Goal: Information Seeking & Learning: Learn about a topic

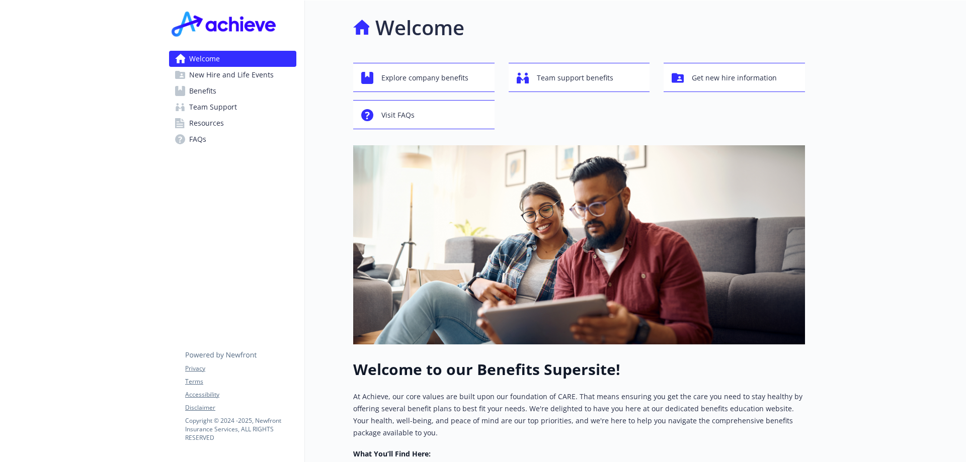
click at [212, 95] on span "Benefits" at bounding box center [202, 91] width 27 height 16
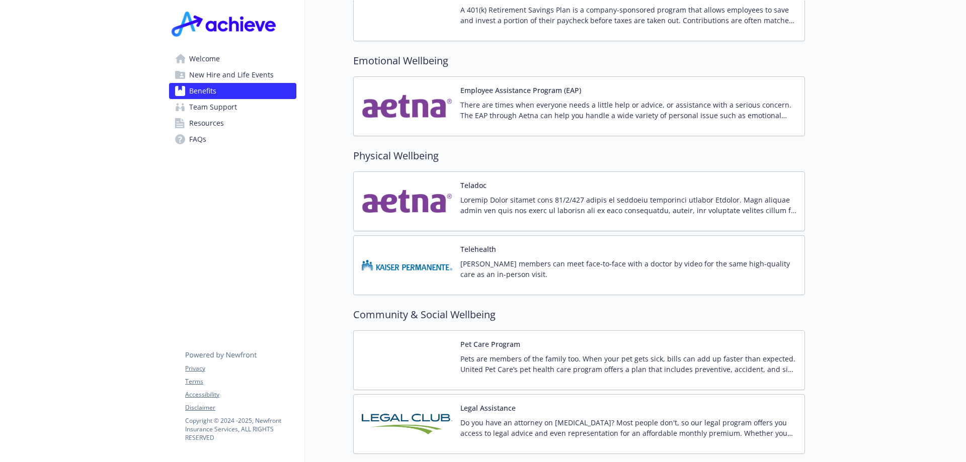
scroll to position [1923, 0]
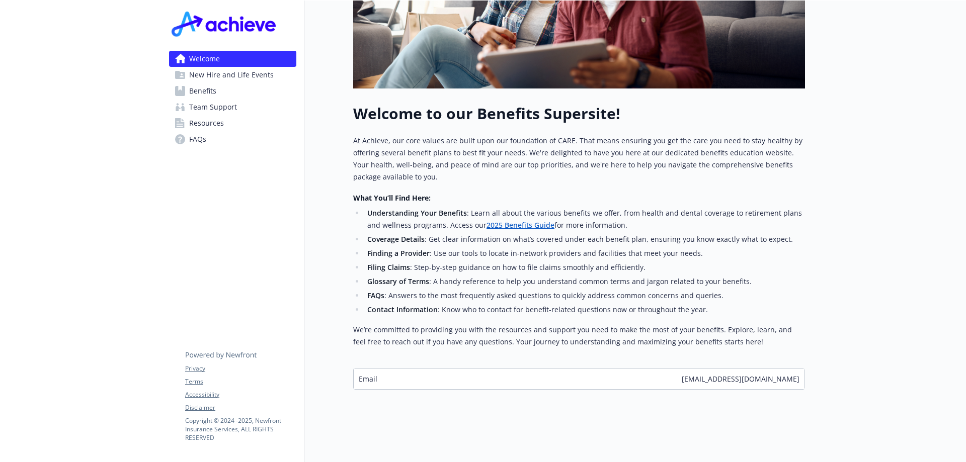
scroll to position [264, 0]
click at [188, 90] on link "Benefits" at bounding box center [232, 91] width 127 height 16
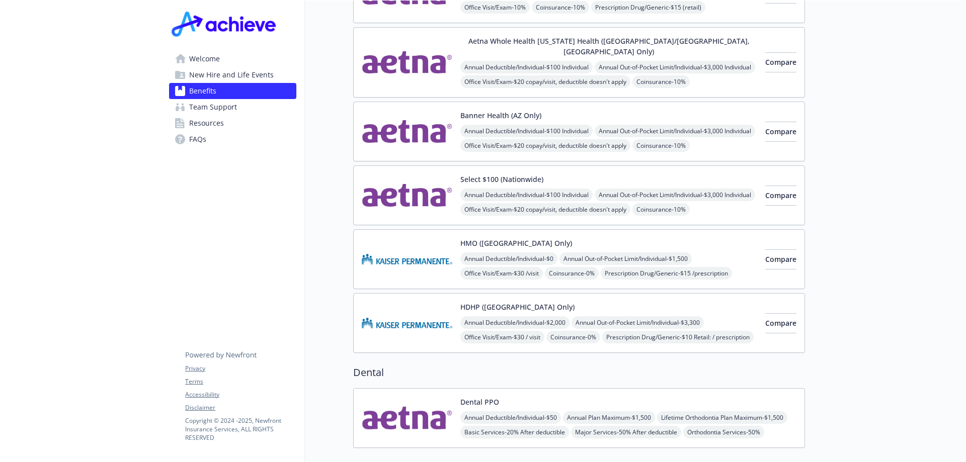
scroll to position [11, 0]
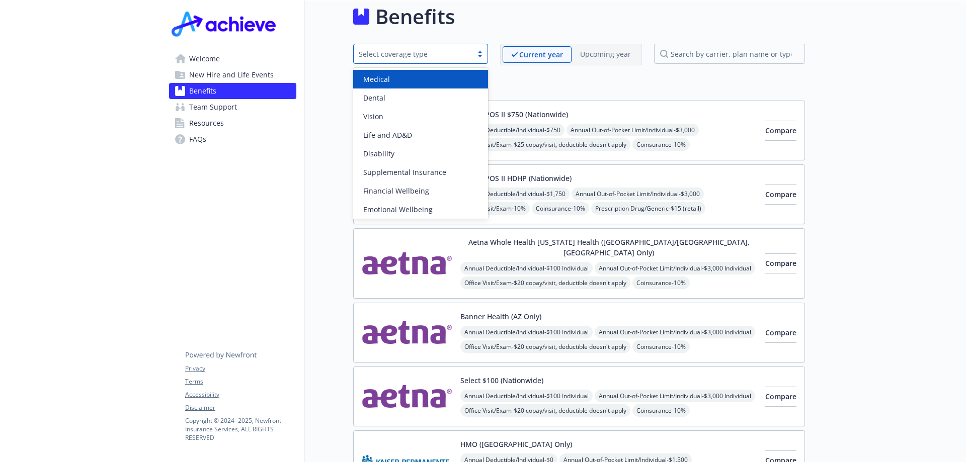
click at [436, 63] on div "Select coverage type" at bounding box center [420, 54] width 135 height 20
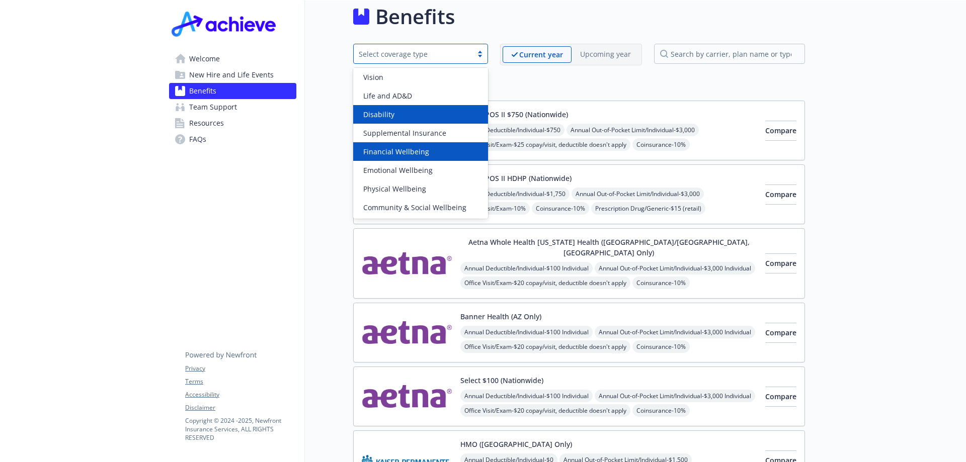
scroll to position [0, 0]
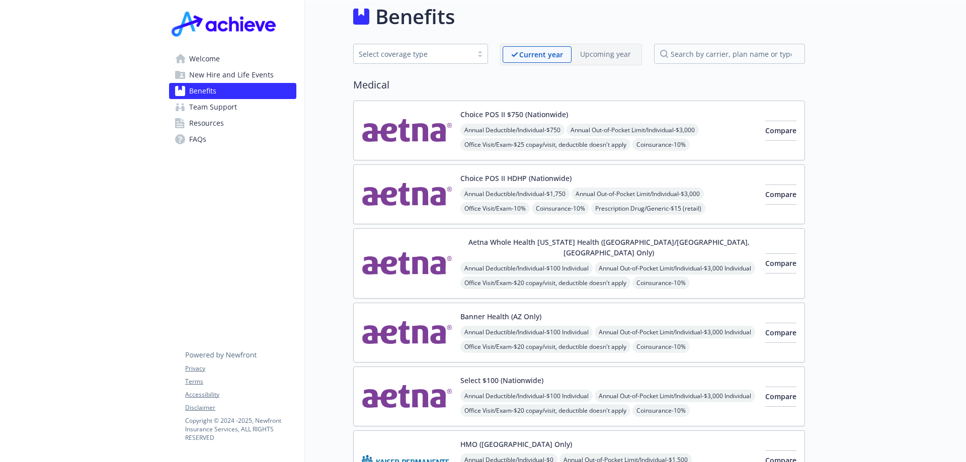
click at [199, 123] on span "Resources" at bounding box center [206, 123] width 35 height 16
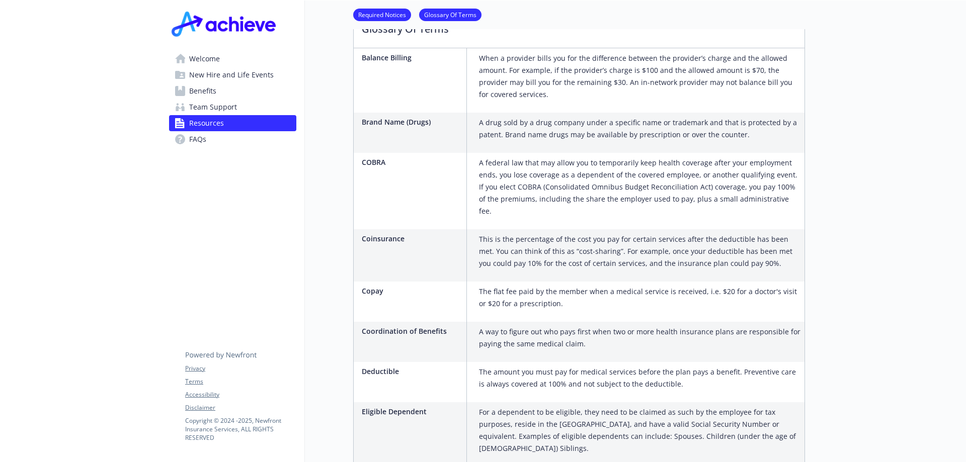
scroll to position [917, 0]
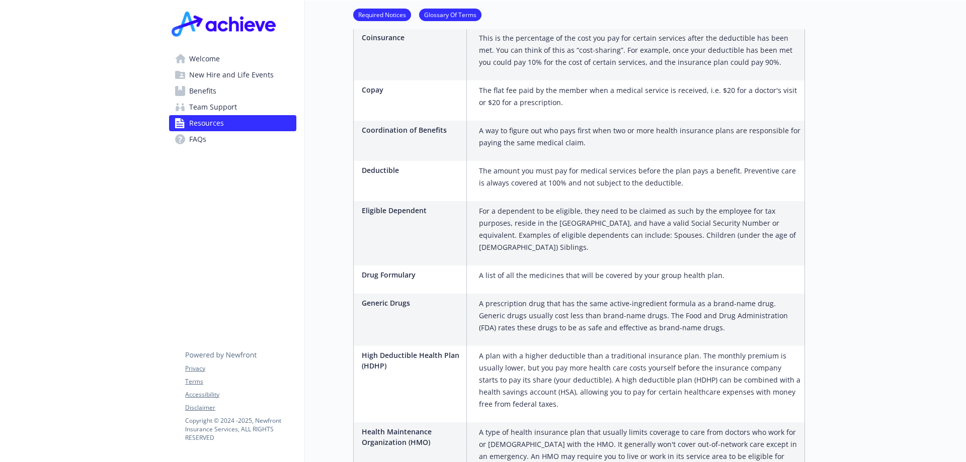
click at [199, 97] on span "Benefits" at bounding box center [202, 91] width 27 height 16
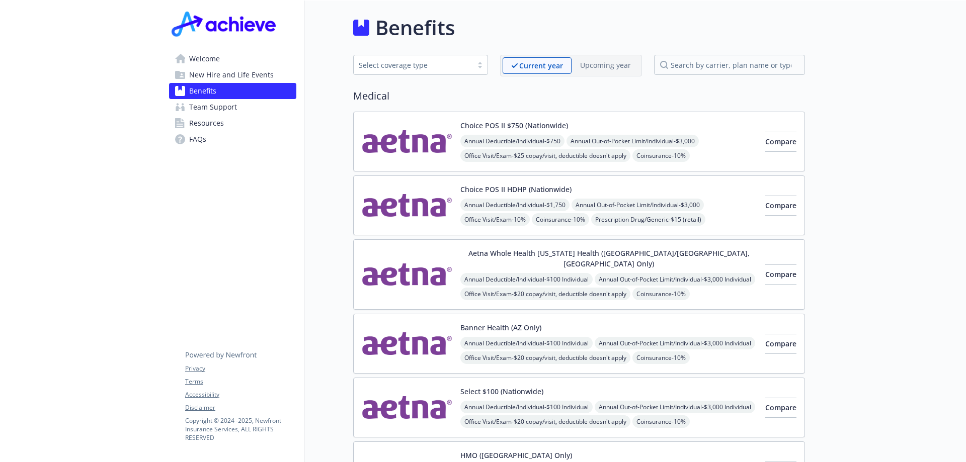
click at [197, 65] on span "Welcome" at bounding box center [204, 59] width 31 height 16
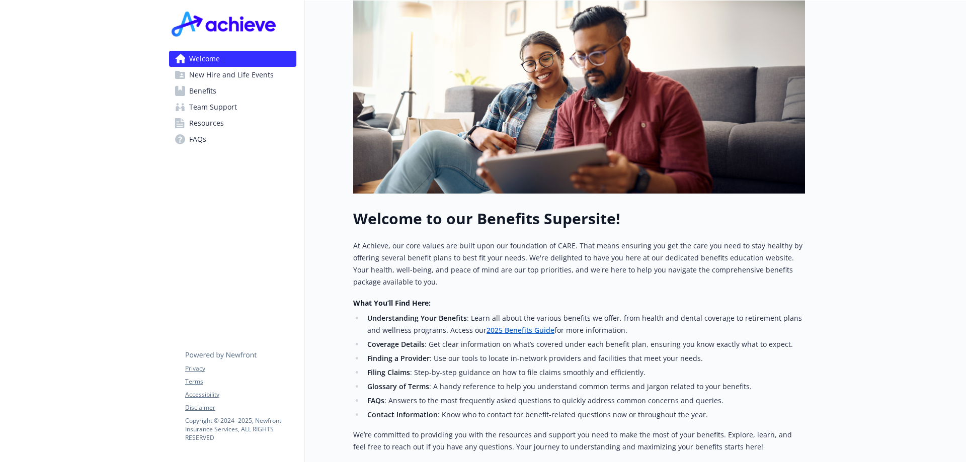
scroll to position [264, 0]
